Goal: Information Seeking & Learning: Learn about a topic

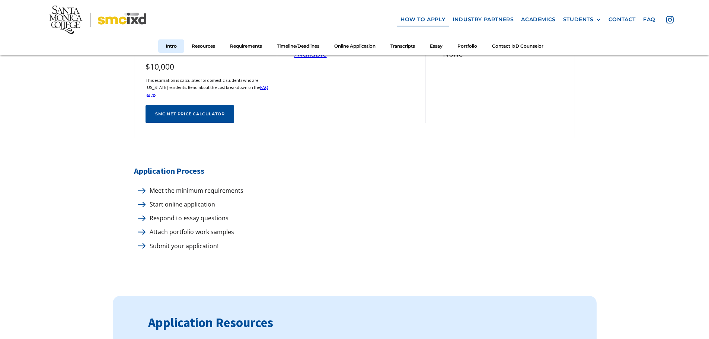
scroll to position [298, 0]
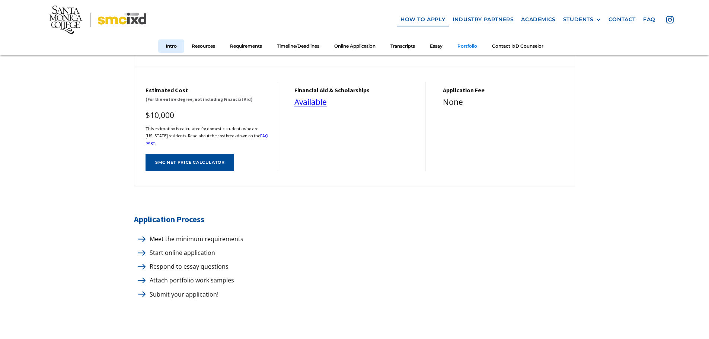
click at [465, 45] on link "Portfolio" at bounding box center [467, 46] width 35 height 14
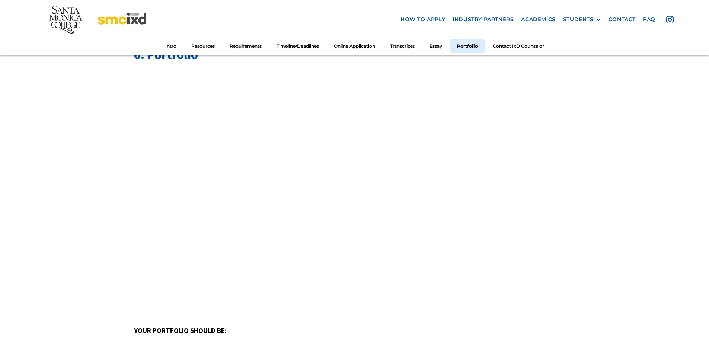
scroll to position [3133, 0]
click at [484, 17] on link "industry partners" at bounding box center [483, 20] width 69 height 14
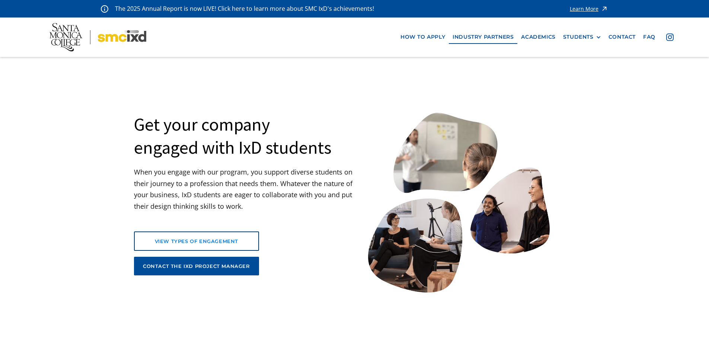
click at [213, 243] on div "view types of engagement" at bounding box center [197, 241] width 106 height 7
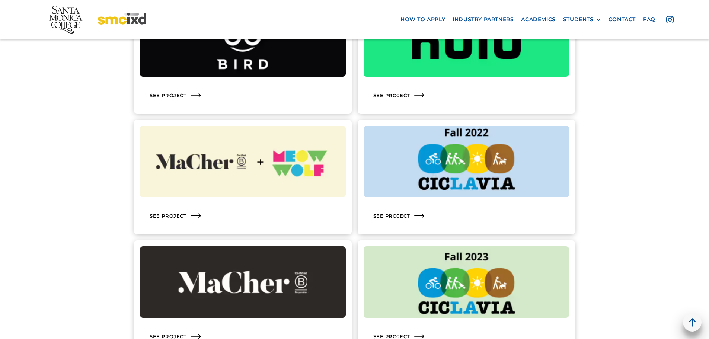
scroll to position [767, 0]
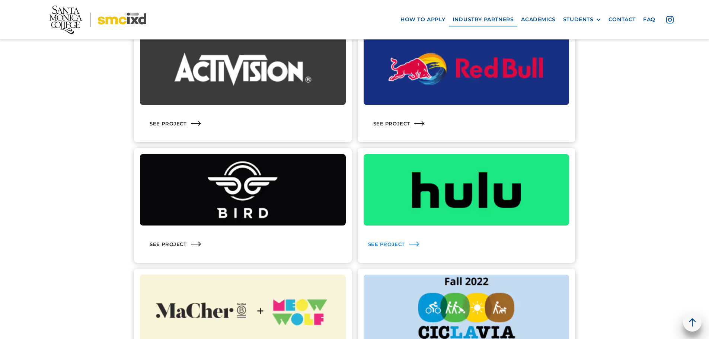
click at [427, 232] on div "See Project" at bounding box center [467, 244] width 206 height 25
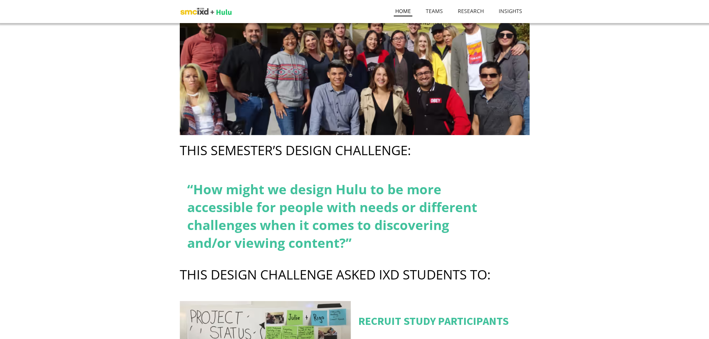
scroll to position [151, 0]
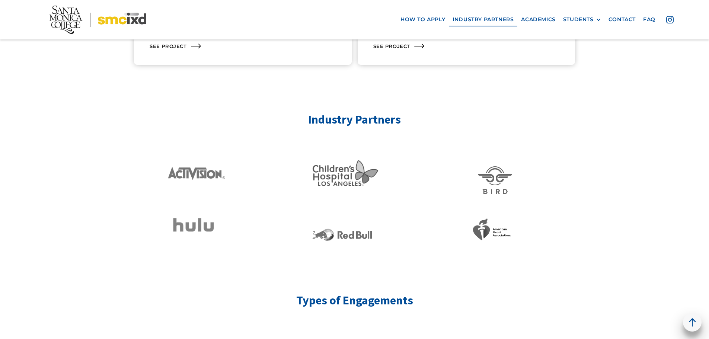
scroll to position [767, 0]
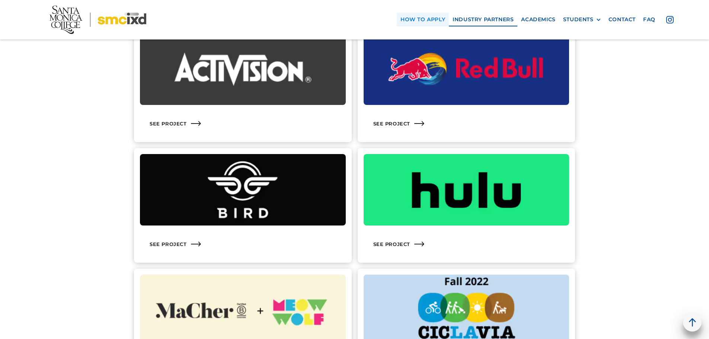
click at [435, 20] on link "how to apply" at bounding box center [423, 20] width 52 height 14
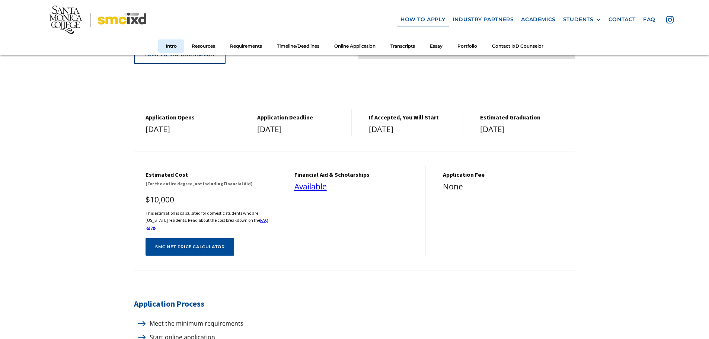
scroll to position [298, 0]
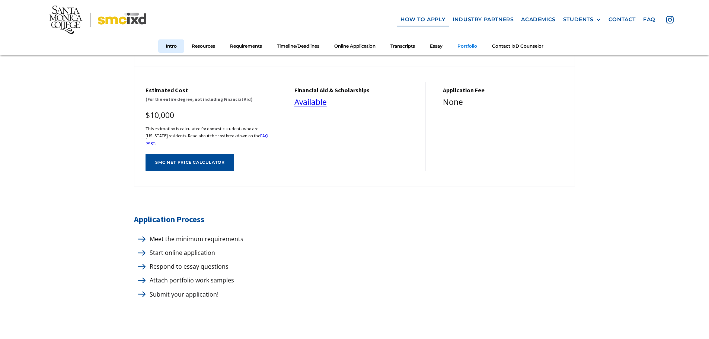
click at [473, 48] on link "Portfolio" at bounding box center [467, 46] width 35 height 14
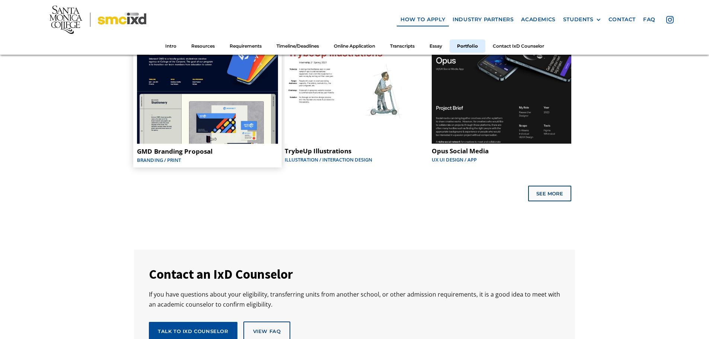
scroll to position [3877, 0]
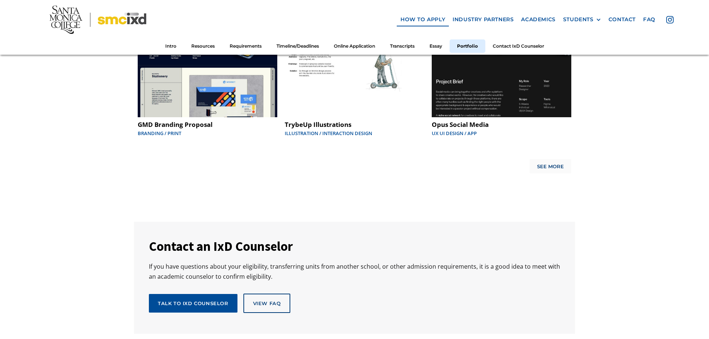
click at [557, 168] on link "See More" at bounding box center [551, 166] width 42 height 14
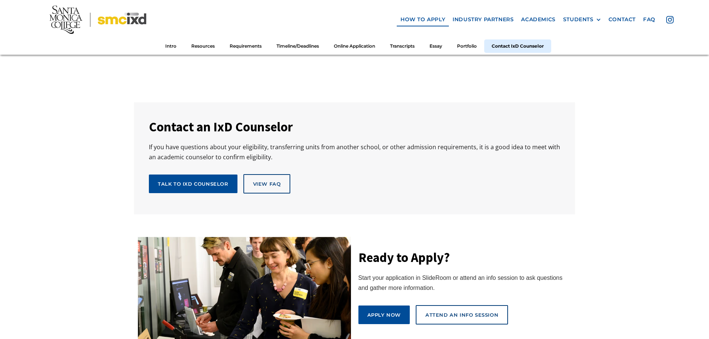
scroll to position [4063, 0]
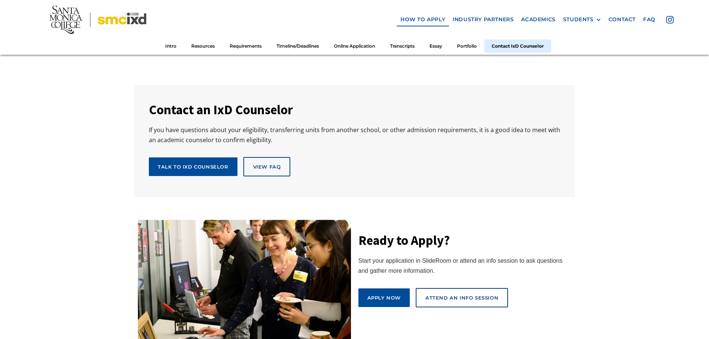
click at [554, 33] on div "See More" at bounding box center [550, 30] width 27 height 6
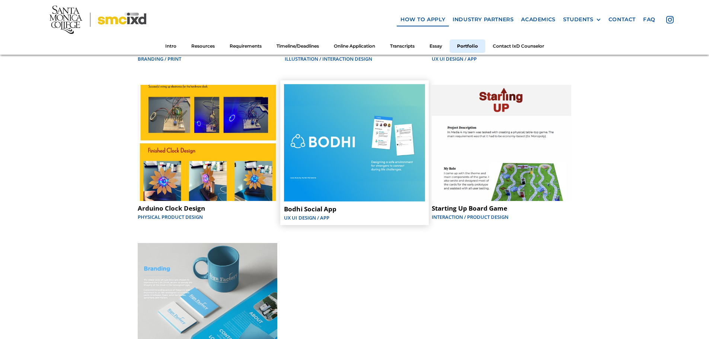
scroll to position [3914, 0]
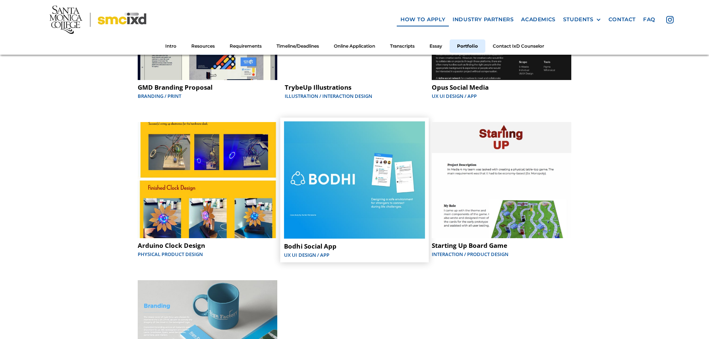
click at [410, 178] on img at bounding box center [354, 180] width 141 height 118
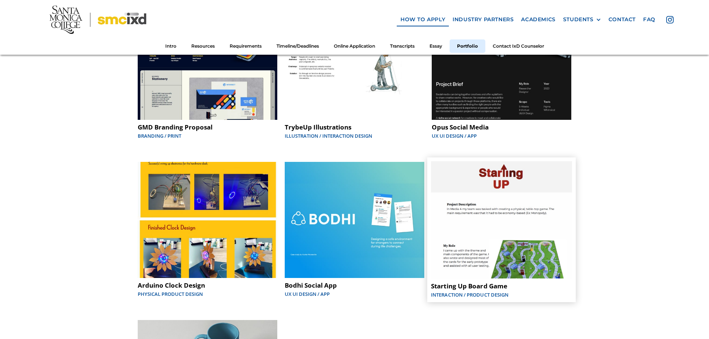
scroll to position [3803, 0]
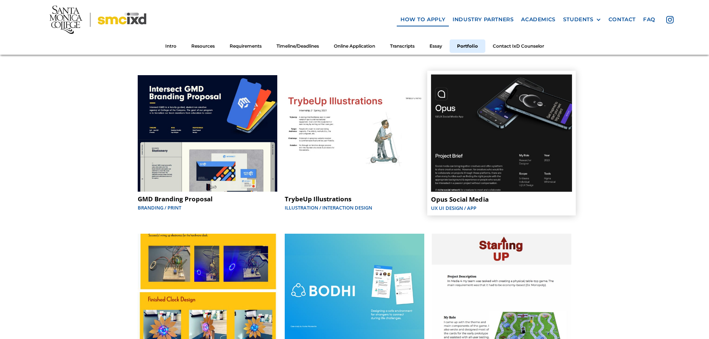
click at [485, 162] on img at bounding box center [501, 133] width 141 height 118
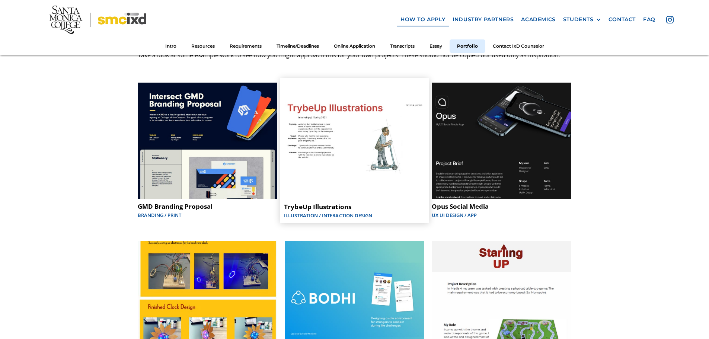
scroll to position [3766, 0]
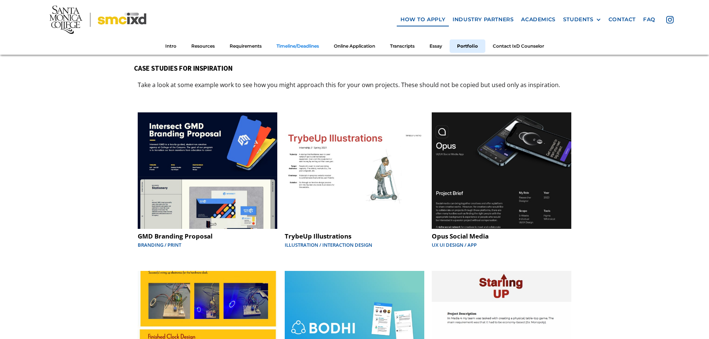
click at [296, 46] on link "Timeline/Deadlines" at bounding box center [297, 46] width 57 height 14
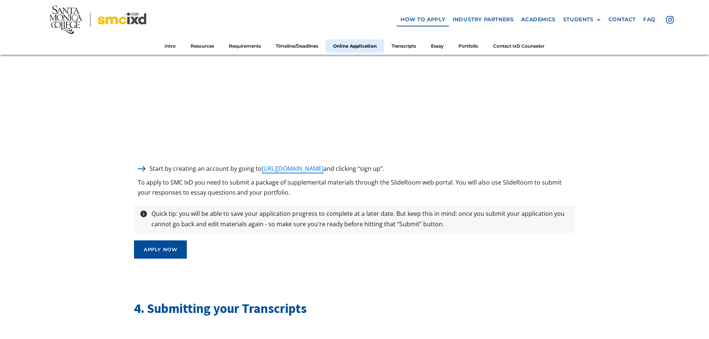
scroll to position [2056, 0]
